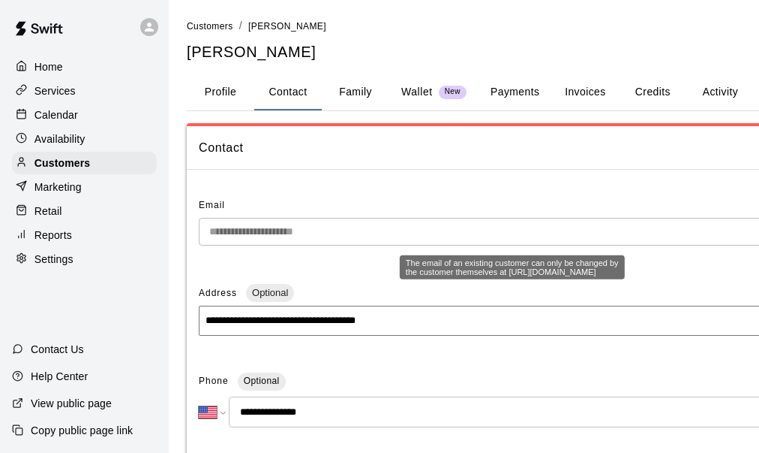
select select "**"
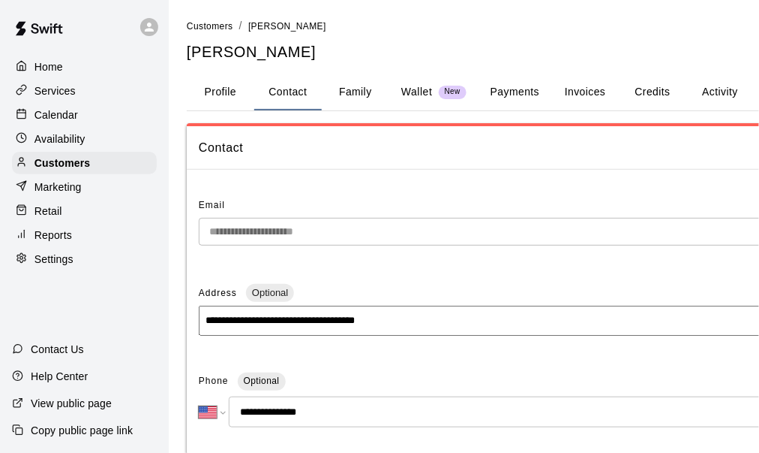
click at [323, 159] on div "Contact" at bounding box center [524, 148] width 675 height 44
click at [83, 167] on p "Customers" at bounding box center [63, 162] width 56 height 15
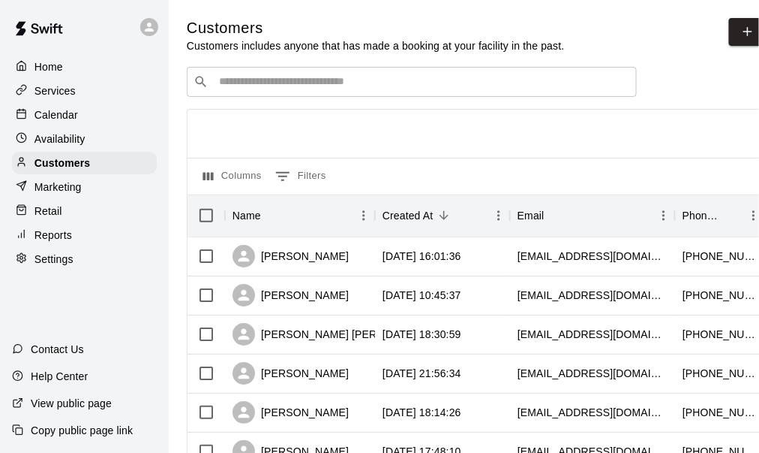
click at [271, 92] on div "​ ​" at bounding box center [412, 82] width 450 height 30
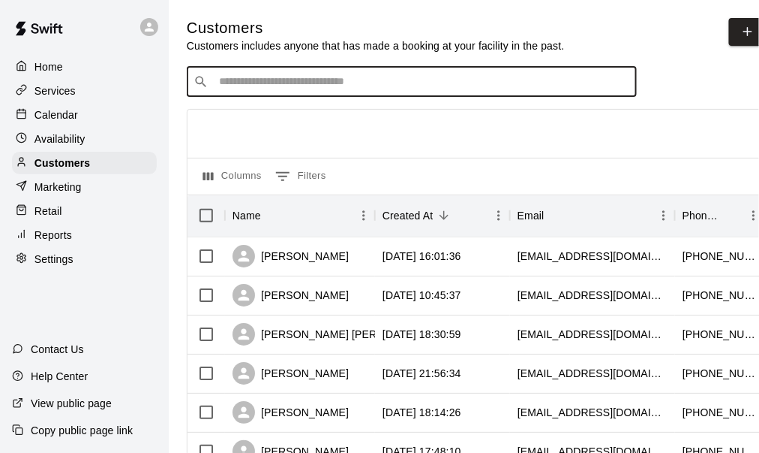
click at [281, 88] on input "Search customers by name or email" at bounding box center [423, 81] width 416 height 15
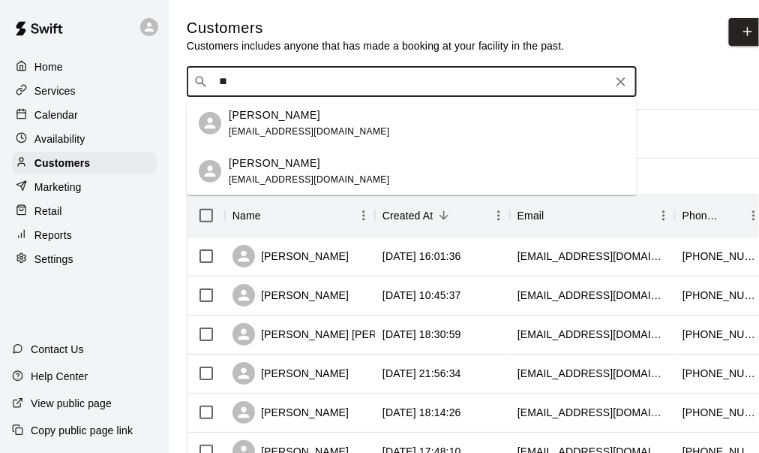
type input "*"
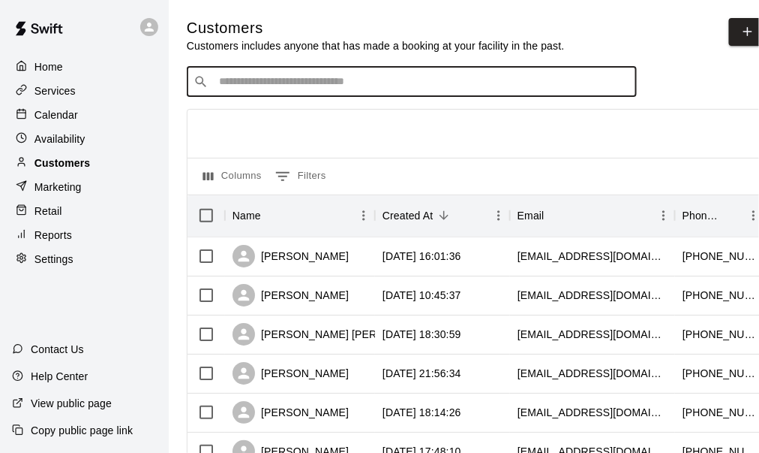
click at [72, 164] on p "Customers" at bounding box center [63, 162] width 56 height 15
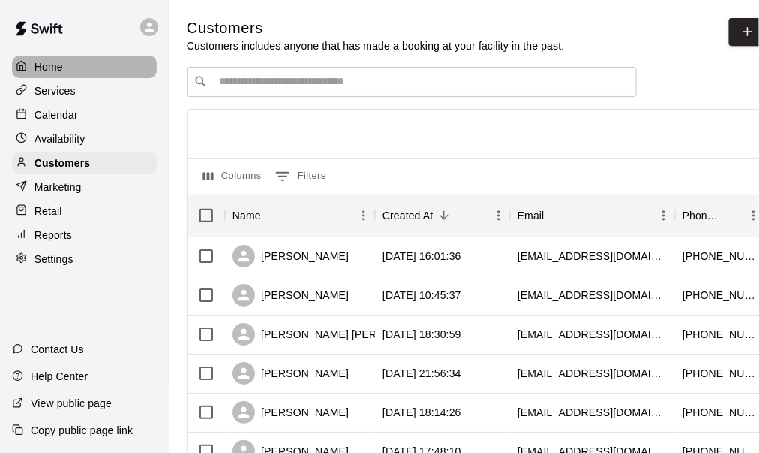
click at [45, 69] on p "Home" at bounding box center [49, 66] width 29 height 15
